Goal: Information Seeking & Learning: Learn about a topic

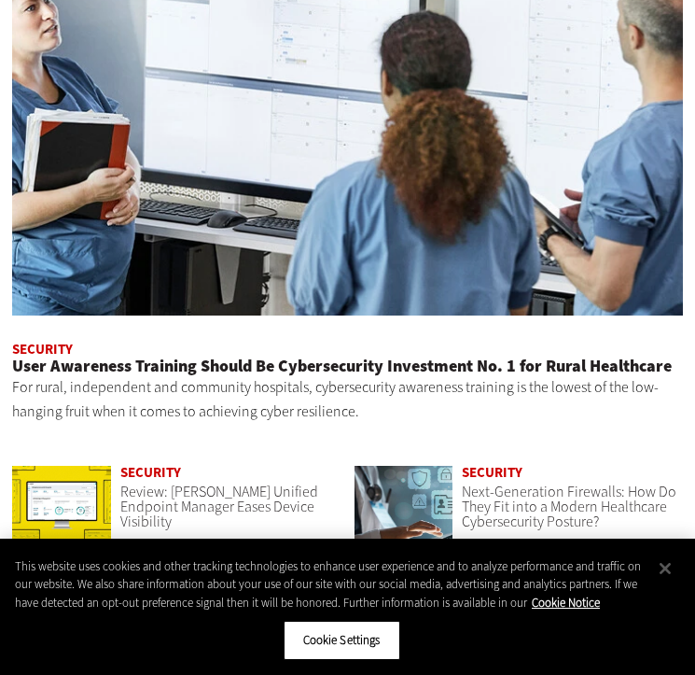
scroll to position [1220, 0]
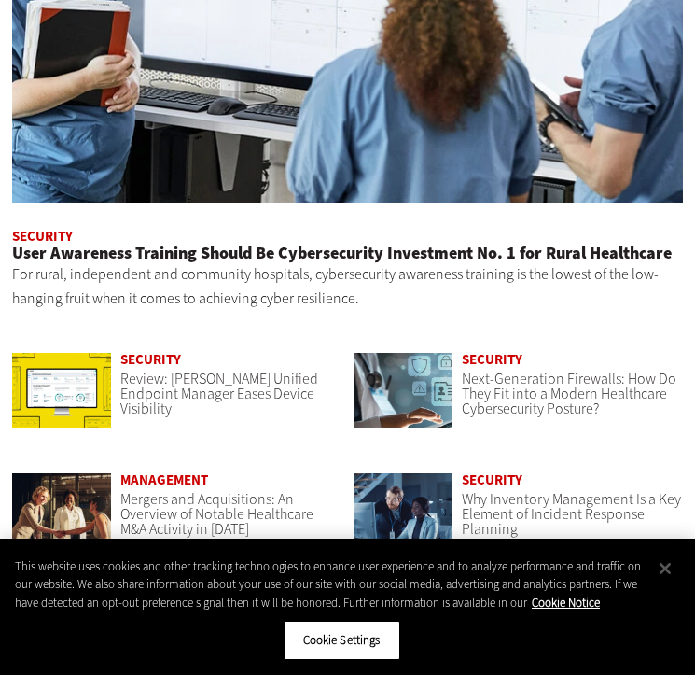
click at [173, 150] on img at bounding box center [347, 0] width 671 height 403
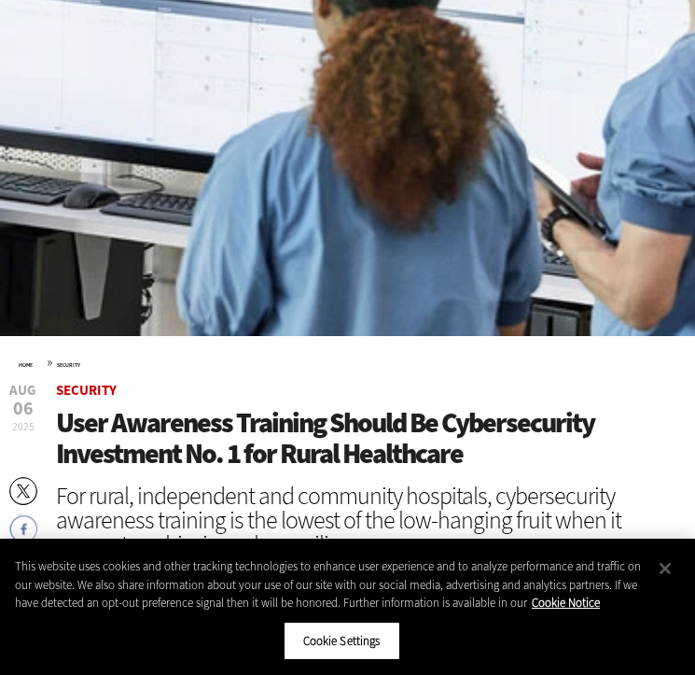
scroll to position [694, 0]
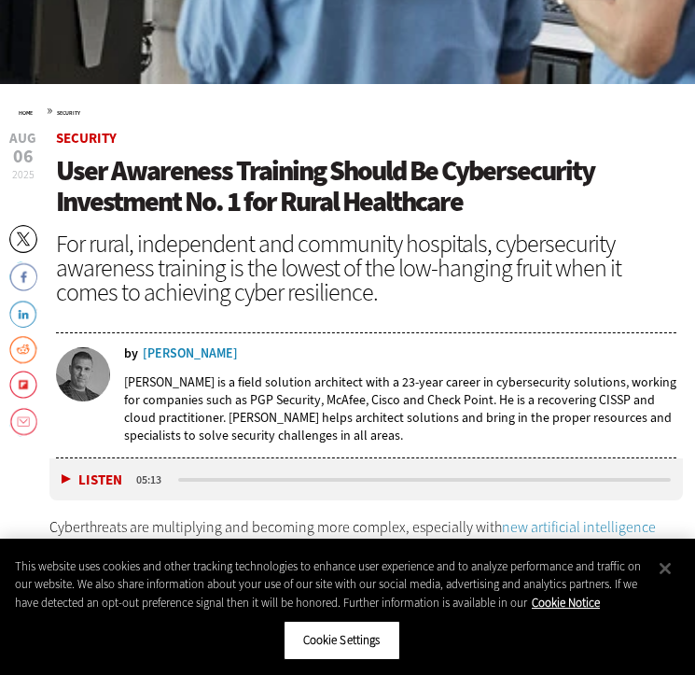
click at [256, 179] on span "User Awareness Training Should Be Cybersecurity Investment No. 1 for Rural Heal…" at bounding box center [325, 186] width 538 height 68
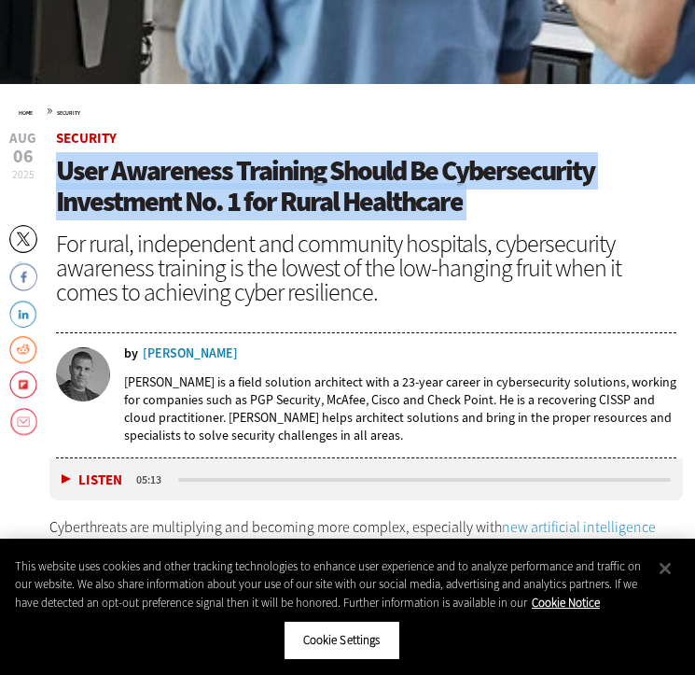
copy header "User Awareness Training Should Be Cybersecurity Investment No. 1 for Rural Heal…"
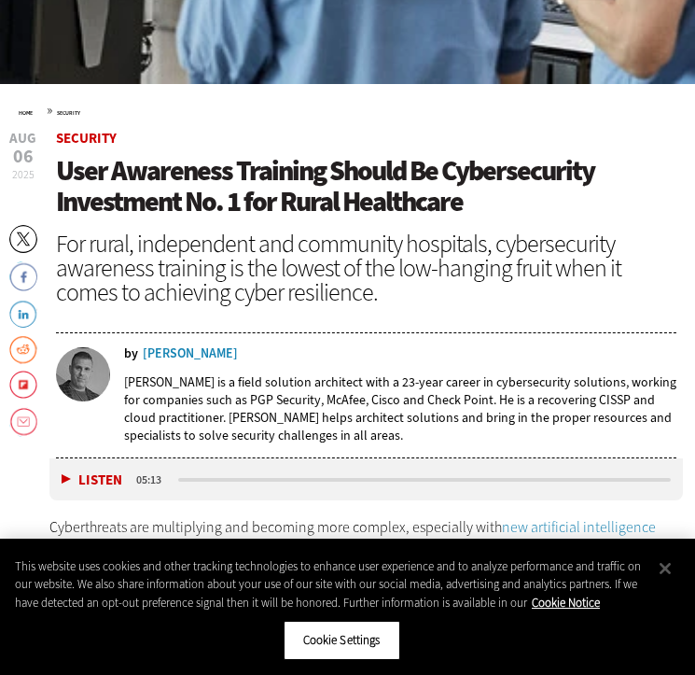
click at [273, 417] on p "Eric Marchewitz is a field solution architect with a 23-year career in cybersec…" at bounding box center [400, 408] width 552 height 71
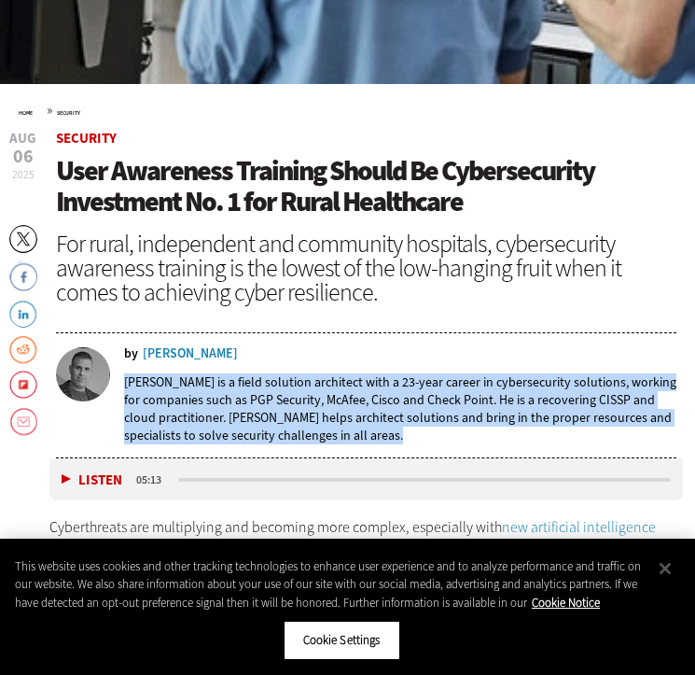
click at [273, 417] on p "Eric Marchewitz is a field solution architect with a 23-year career in cybersec…" at bounding box center [400, 408] width 552 height 71
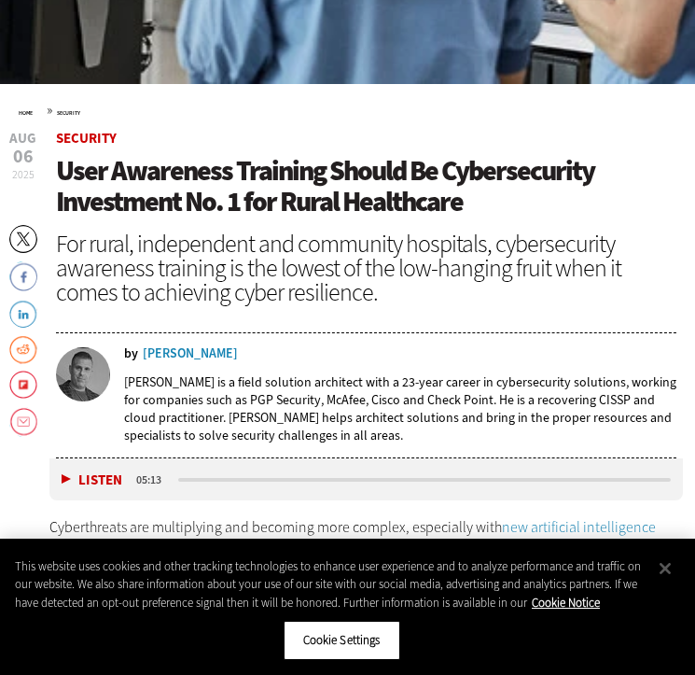
click at [272, 269] on div "For rural, independent and community hospitals, cybersecurity awareness trainin…" at bounding box center [366, 267] width 620 height 73
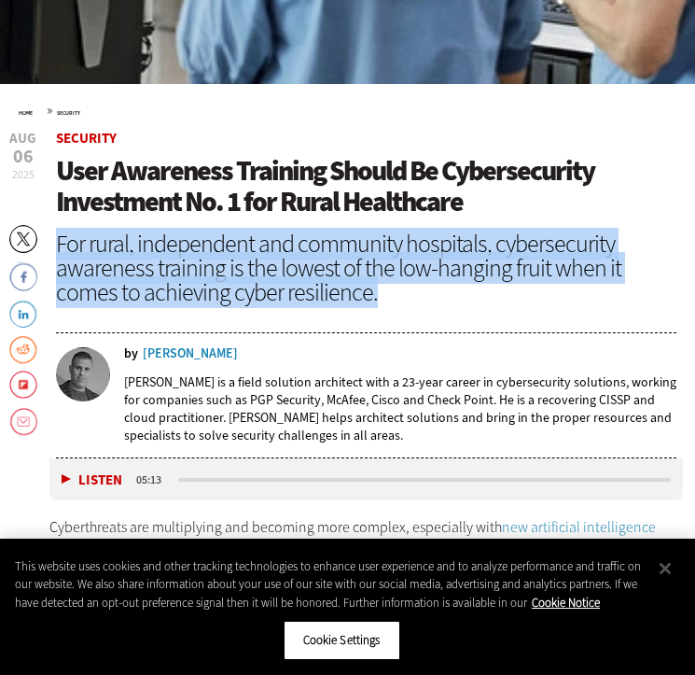
copy header "For rural, independent and community hospitals, cybersecurity awareness trainin…"
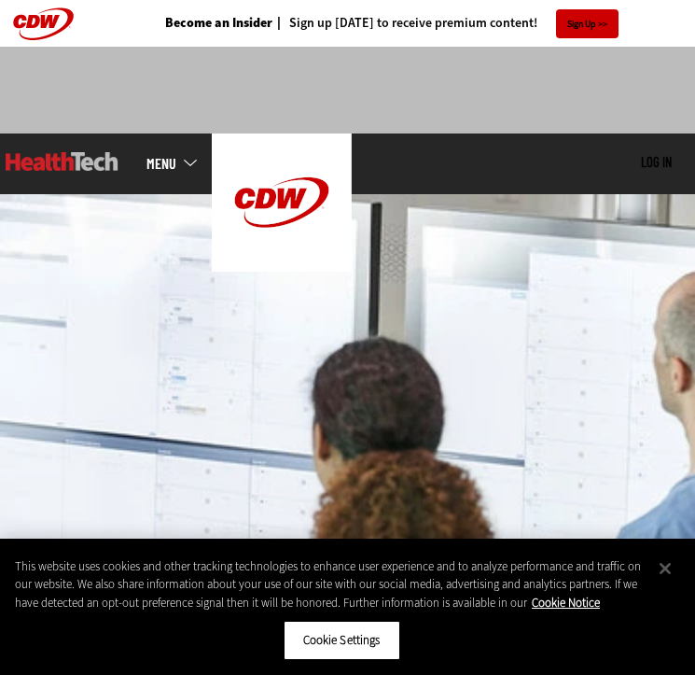
scroll to position [0, 0]
